Goal: Information Seeking & Learning: Learn about a topic

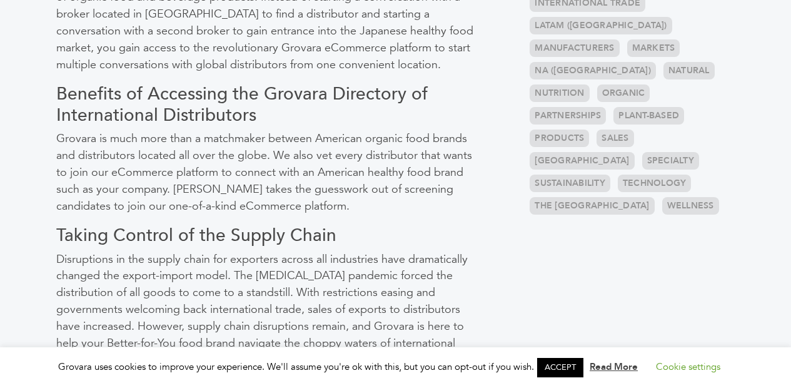
scroll to position [621, 0]
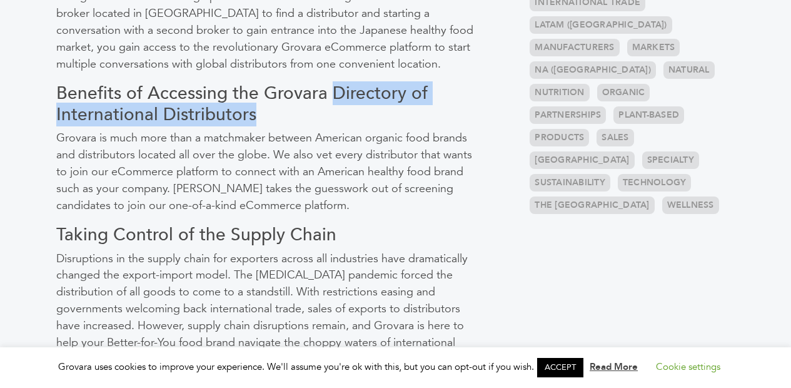
drag, startPoint x: 330, startPoint y: 93, endPoint x: 330, endPoint y: 115, distance: 21.9
click at [330, 115] on h3 "Benefits of Accessing the Grovara Directory of International Distributors" at bounding box center [270, 104] width 429 height 42
copy h3 "Directory of International Distributors"
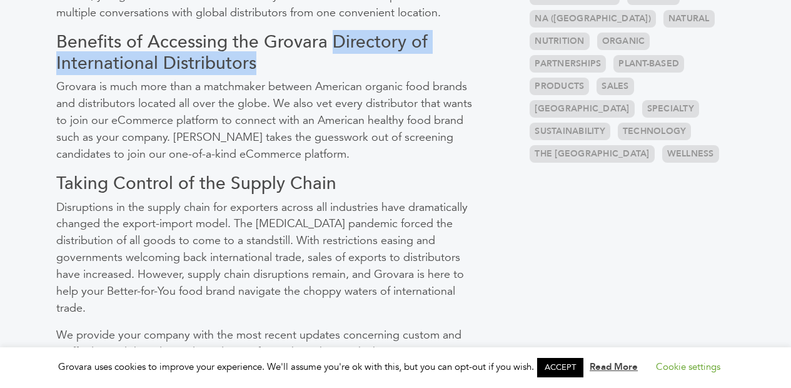
scroll to position [674, 0]
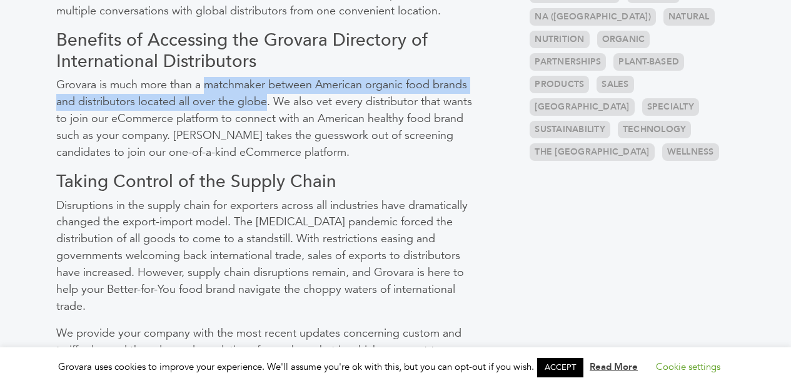
drag, startPoint x: 206, startPoint y: 86, endPoint x: 266, endPoint y: 103, distance: 63.2
click at [266, 103] on p "Grovara is much more than a matchmaker between American organic food brands and…" at bounding box center [270, 119] width 429 height 84
copy p "matchmaker between American organic food brands and distributors located all ov…"
click at [310, 208] on p "Disruptions in the supply chain for exporters across all industries have dramat…" at bounding box center [270, 257] width 429 height 118
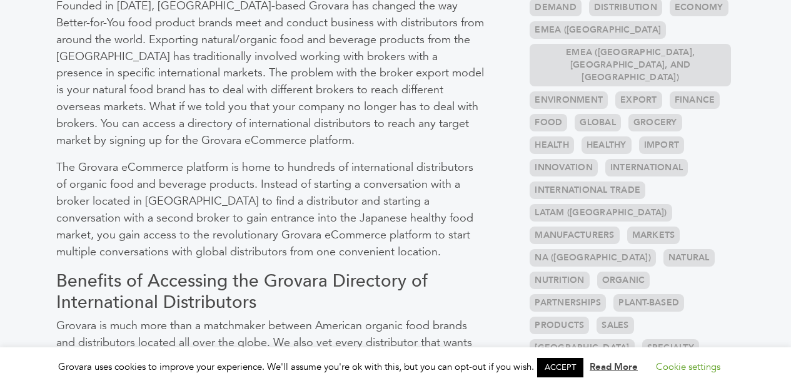
scroll to position [0, 0]
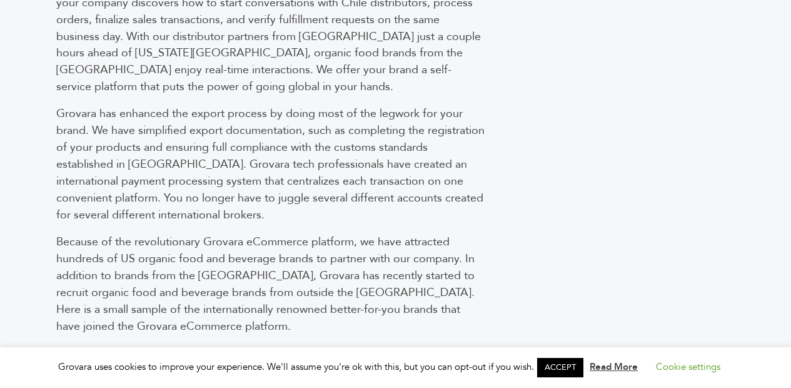
scroll to position [1017, 0]
